Goal: Information Seeking & Learning: Compare options

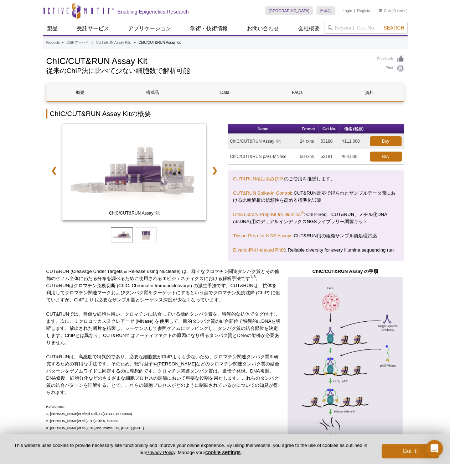
drag, startPoint x: 342, startPoint y: 139, endPoint x: 325, endPoint y: 146, distance: 18.6
click at [351, 140] on td "¥111,000" at bounding box center [354, 141] width 28 height 15
click at [274, 158] on td "ChIC/CUT&RUN pAG-MNase" at bounding box center [263, 156] width 70 height 15
drag, startPoint x: 321, startPoint y: 155, endPoint x: 332, endPoint y: 156, distance: 11.8
click at [332, 156] on td "53181" at bounding box center [329, 156] width 21 height 15
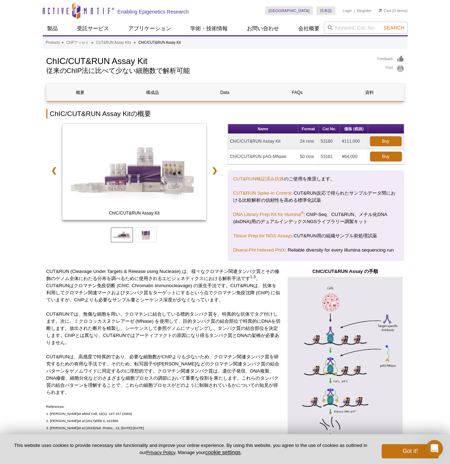
copy td "53181"
click at [344, 167] on div "Name Format Cat No. 価格 (税抜) ChIC/CUT&RUN Assay Kit 24 rxns 53180 ¥111,000 Buy C…" at bounding box center [315, 192] width 176 height 137
drag, startPoint x: 342, startPoint y: 141, endPoint x: 361, endPoint y: 142, distance: 19.2
click at [361, 142] on td "¥111,000" at bounding box center [354, 141] width 28 height 15
copy td "¥111,000"
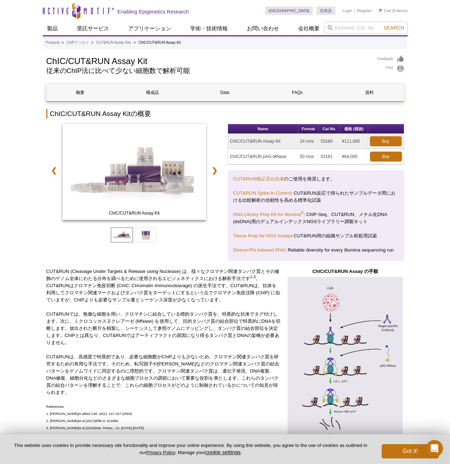
drag, startPoint x: 340, startPoint y: 155, endPoint x: 359, endPoint y: 157, distance: 18.9
click at [359, 157] on td "¥64,000" at bounding box center [354, 156] width 28 height 15
copy td "¥64,000"
